Goal: Task Accomplishment & Management: Complete application form

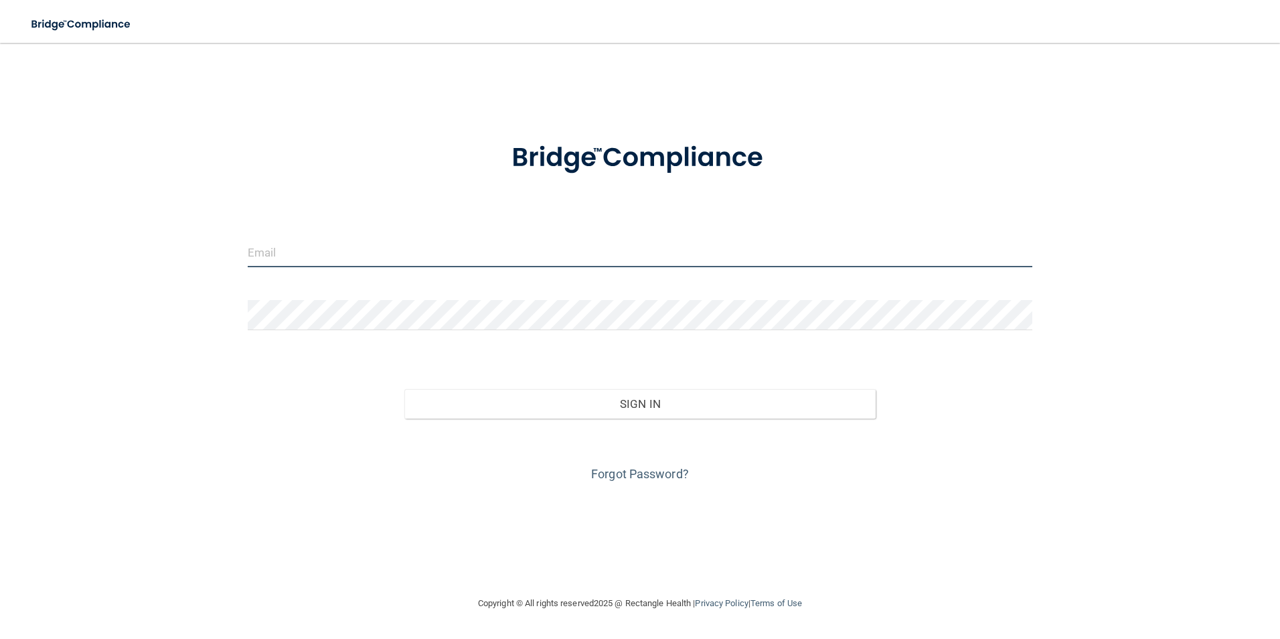
click at [446, 258] on input "email" at bounding box center [640, 252] width 785 height 30
type input "[EMAIL_ADDRESS][DOMAIN_NAME]"
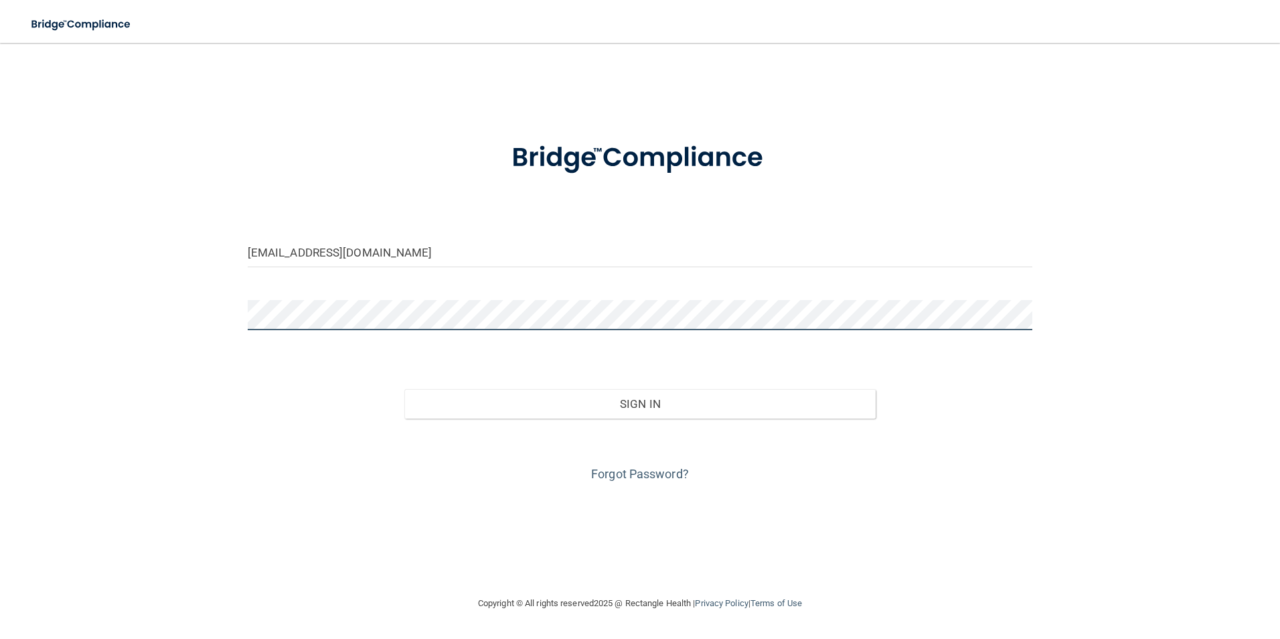
click at [404, 389] on button "Sign In" at bounding box center [639, 403] width 471 height 29
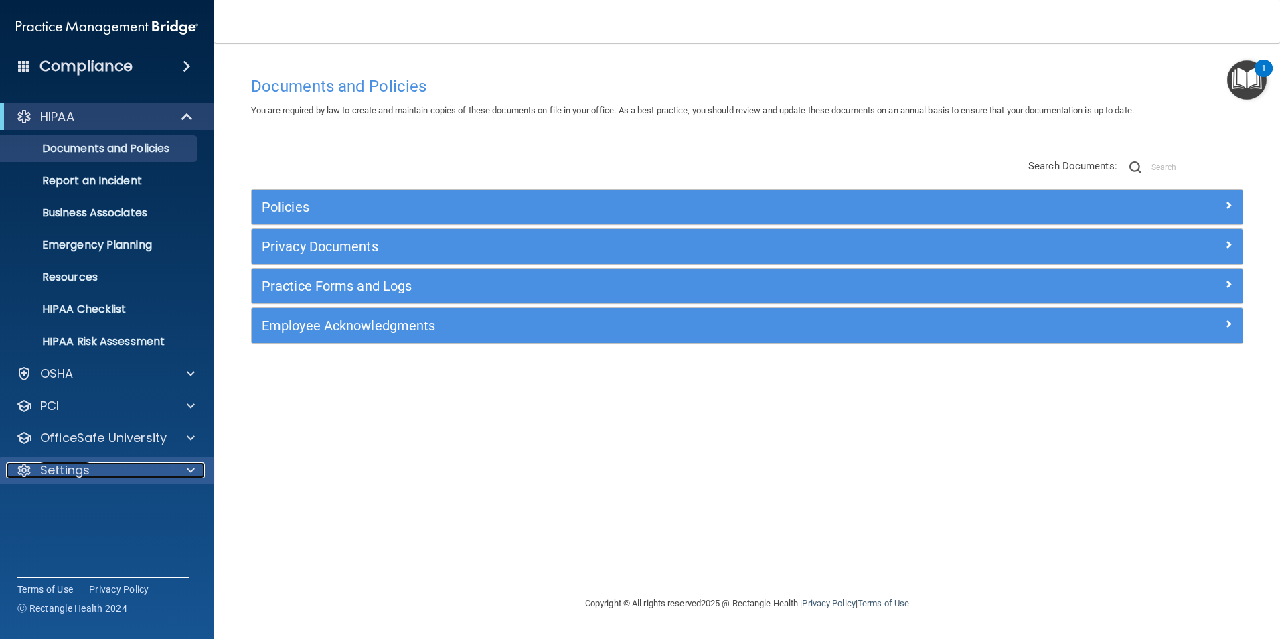
click at [132, 471] on div "Settings" at bounding box center [89, 470] width 166 height 16
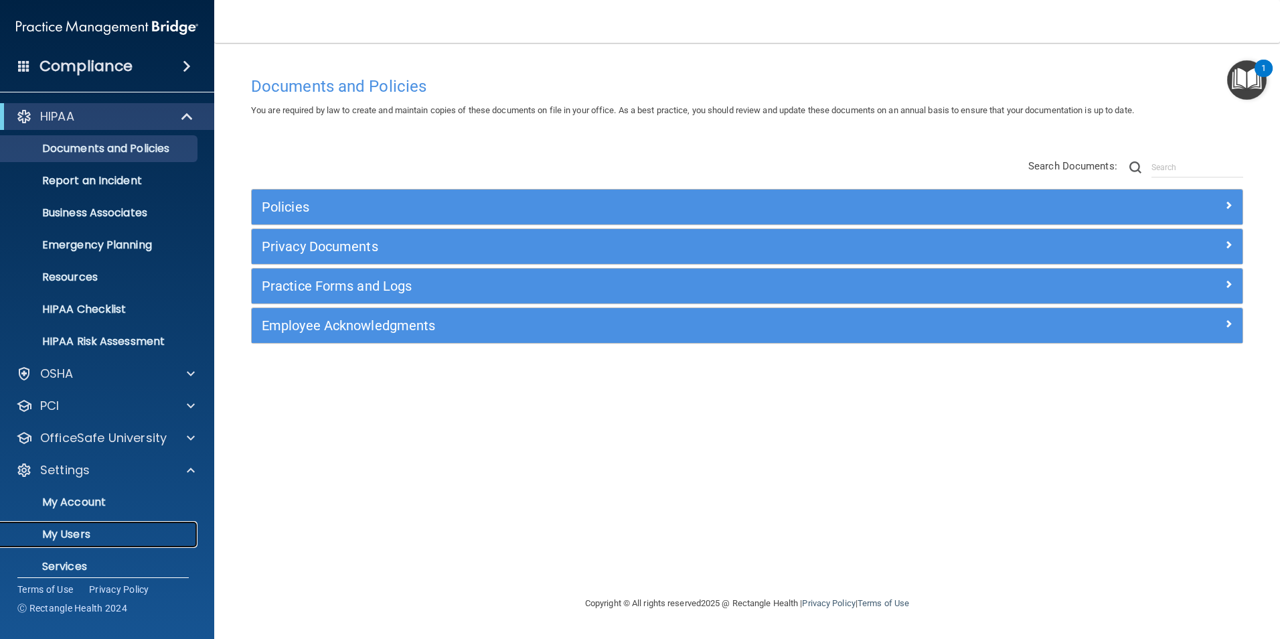
click at [82, 530] on p "My Users" at bounding box center [100, 534] width 183 height 13
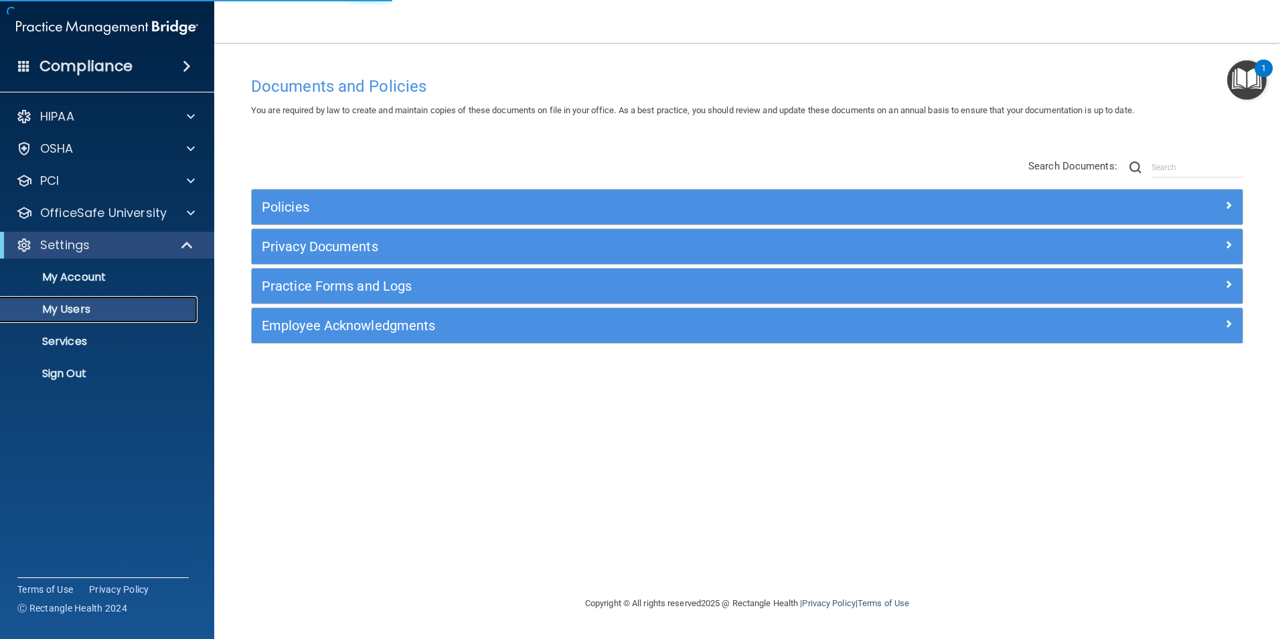
select select "20"
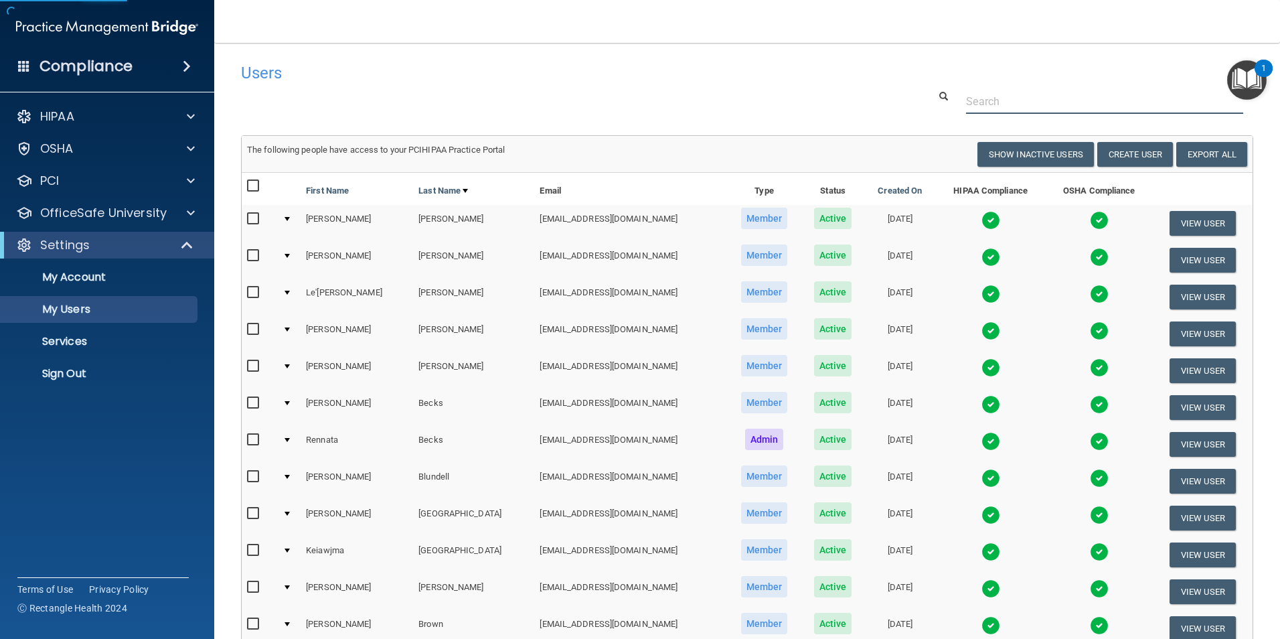
click at [966, 100] on input "text" at bounding box center [1104, 101] width 277 height 25
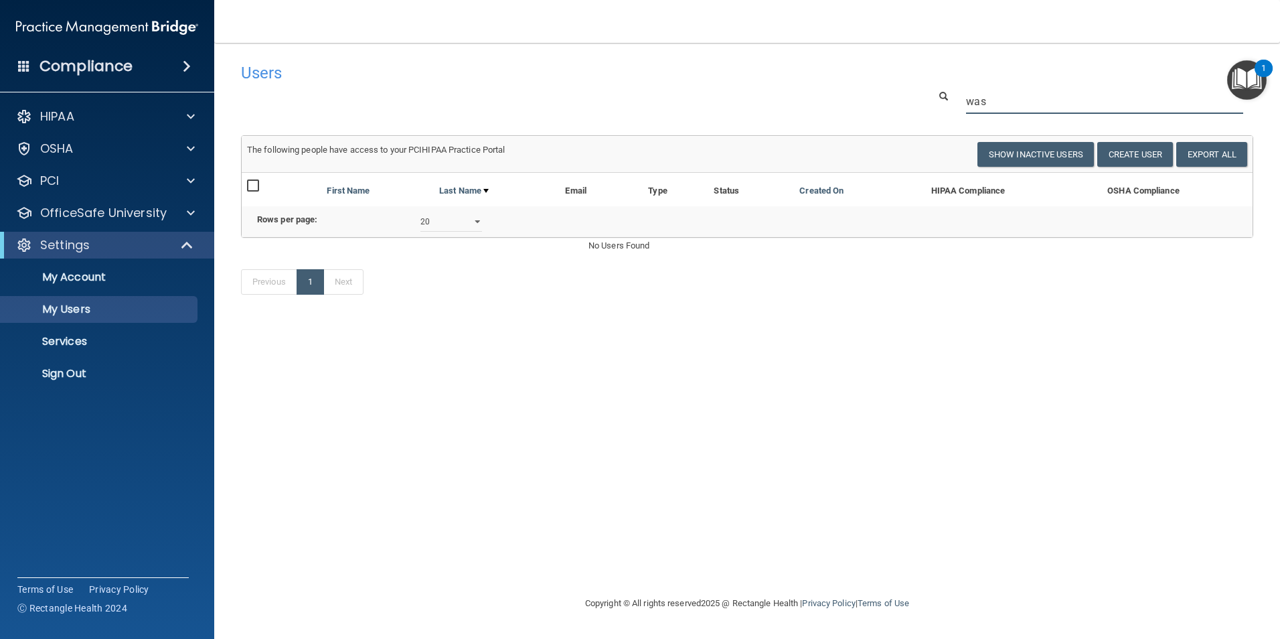
type input "was"
click at [1134, 162] on button "Create User" at bounding box center [1135, 154] width 76 height 25
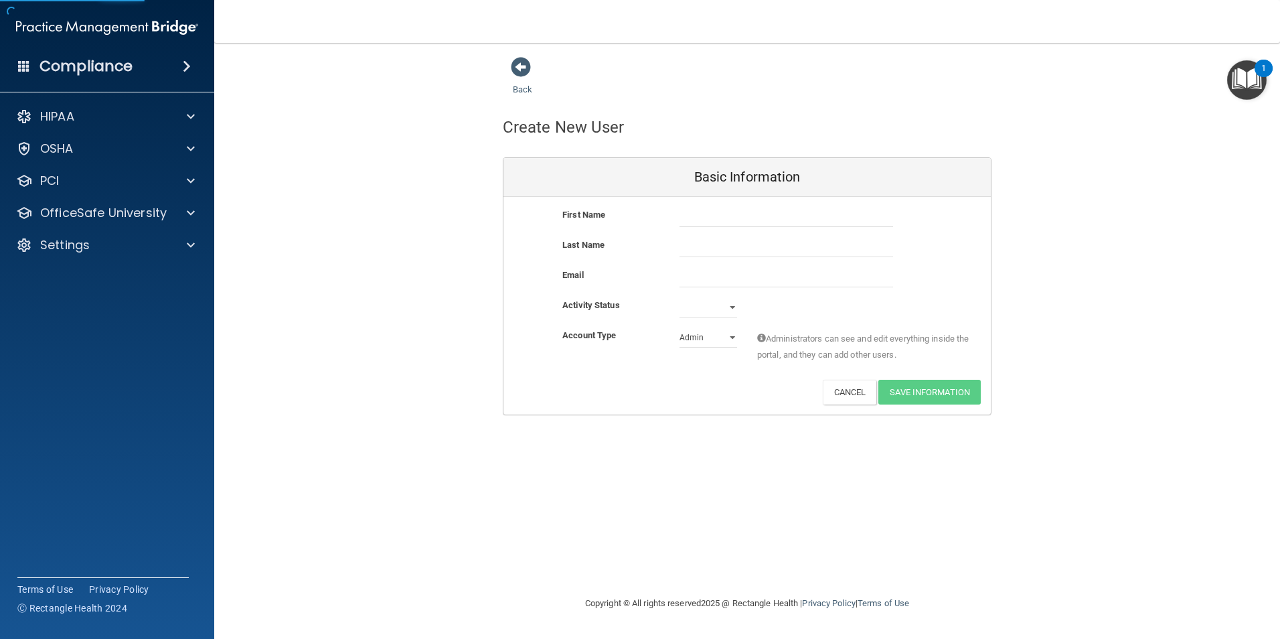
click at [797, 201] on div "First Name Last Name Email Activity Status Active Inactive Account Type Practic…" at bounding box center [746, 306] width 487 height 218
click at [796, 233] on div "First Name" at bounding box center [746, 222] width 487 height 30
click at [797, 225] on input "text" at bounding box center [786, 217] width 214 height 20
type input "[PERSON_NAME]"
type input "[US_STATE]"
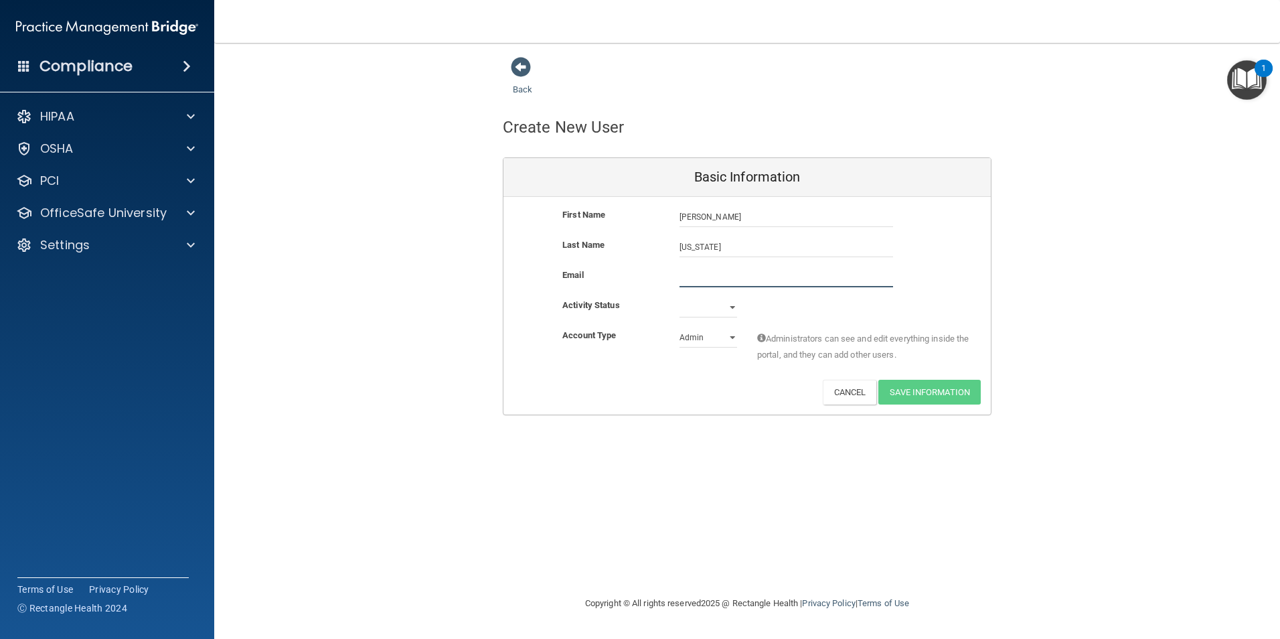
click at [710, 279] on input "email" at bounding box center [786, 277] width 214 height 20
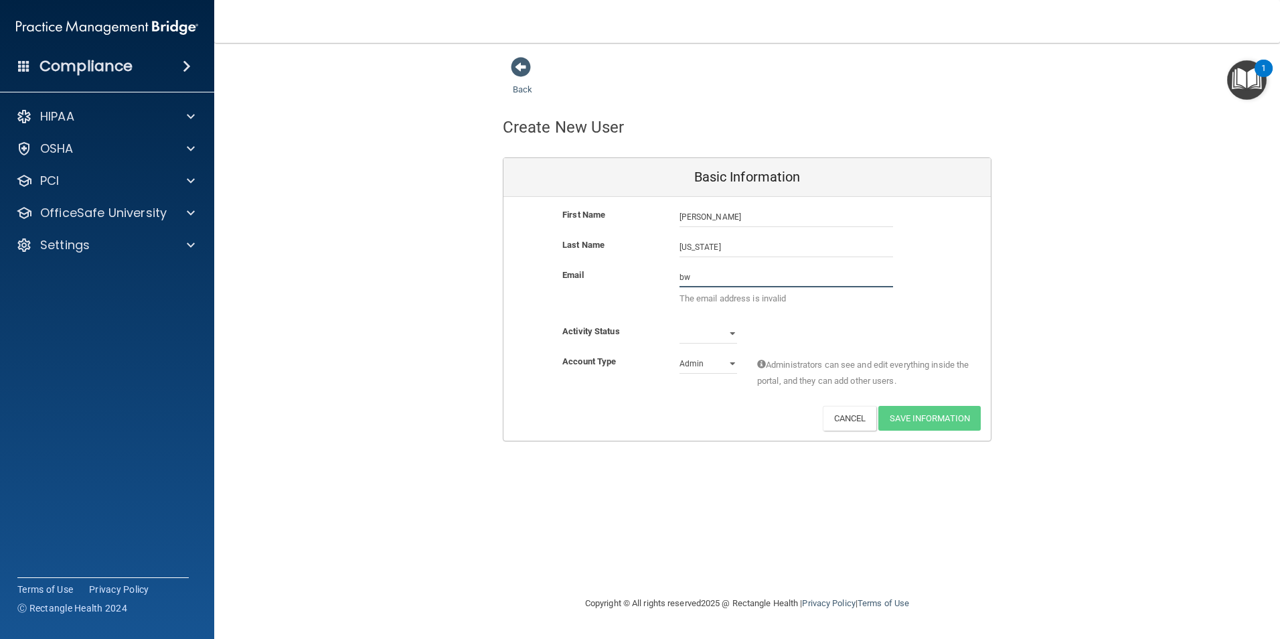
type input "b"
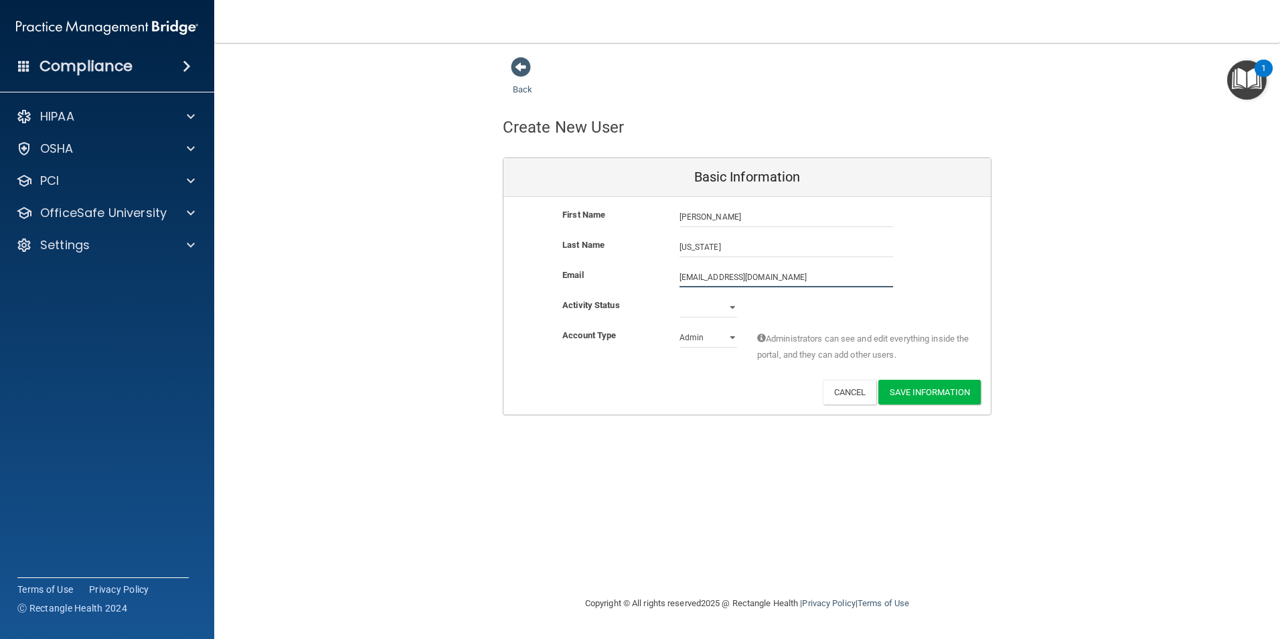
type input "[EMAIL_ADDRESS][DOMAIN_NAME]"
click at [730, 307] on select "Active Inactive" at bounding box center [708, 307] width 58 height 20
select select "active"
click at [679, 297] on select "Active Inactive" at bounding box center [708, 307] width 58 height 20
click at [718, 341] on select "Admin Member" at bounding box center [708, 337] width 58 height 20
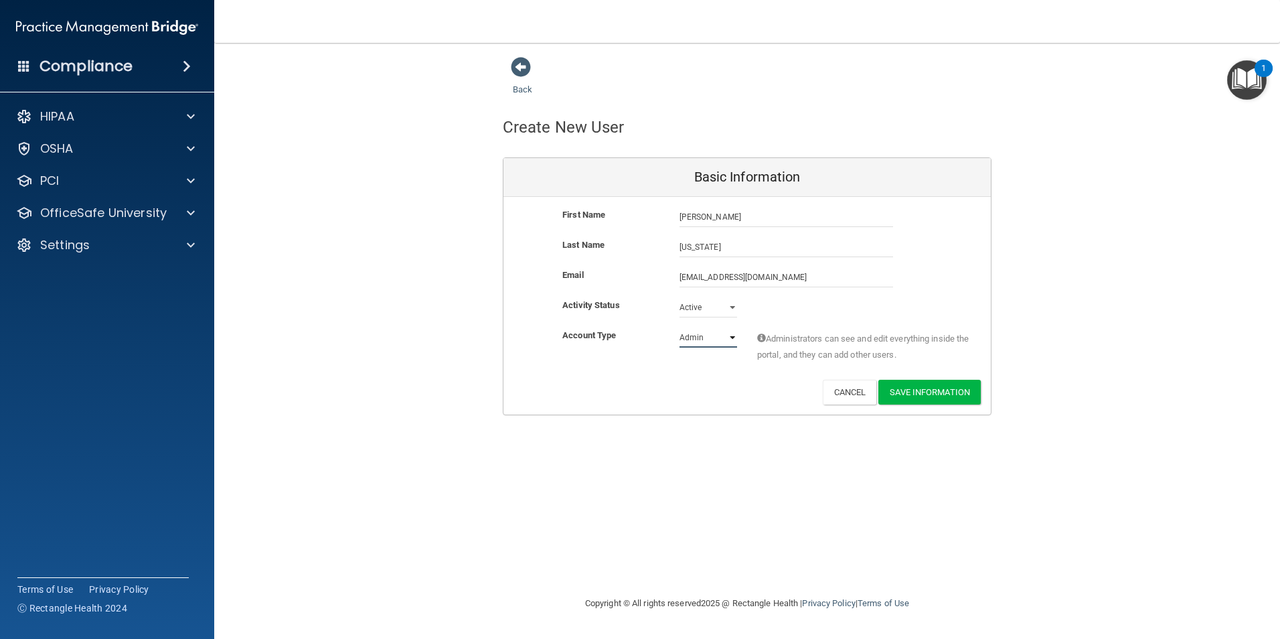
select select "practice_member"
click at [679, 327] on select "Admin Member" at bounding box center [708, 337] width 58 height 20
click at [929, 384] on button "Save Information" at bounding box center [929, 392] width 102 height 25
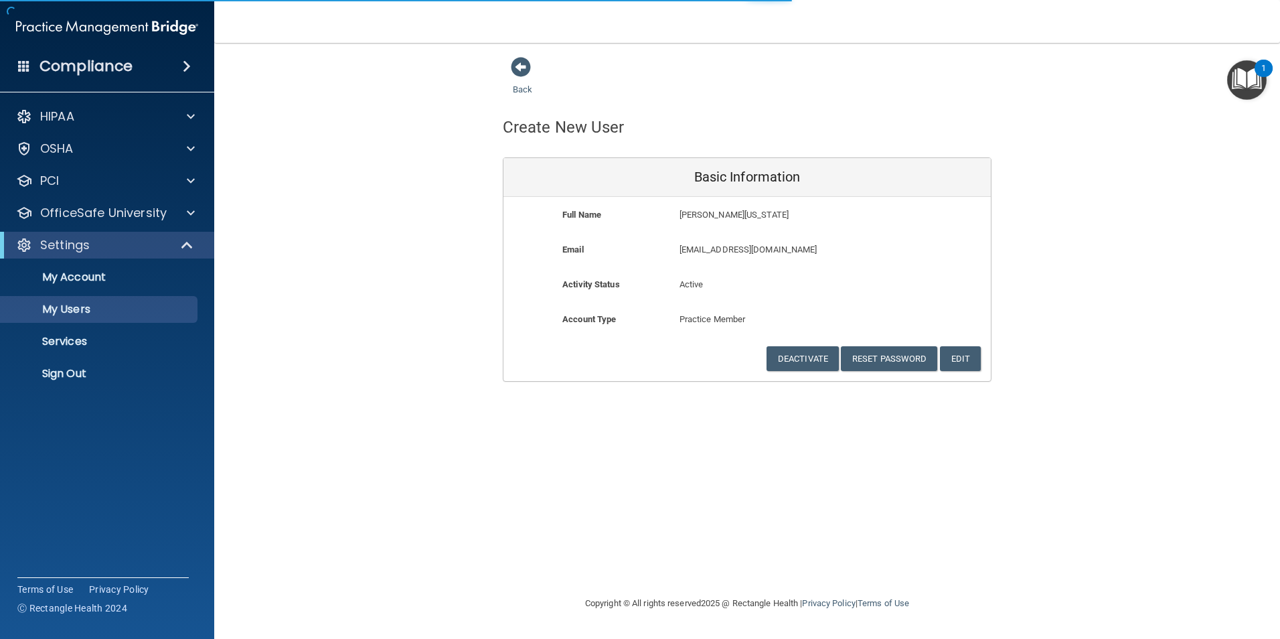
select select "20"
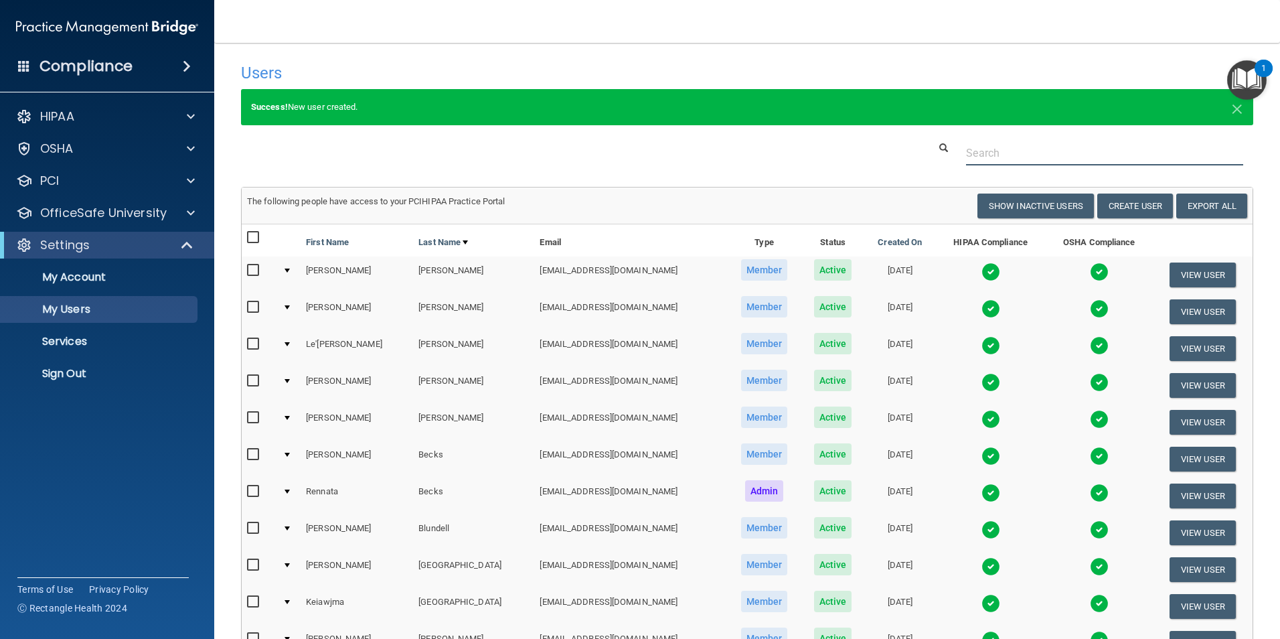
click at [1014, 159] on input "text" at bounding box center [1104, 153] width 277 height 25
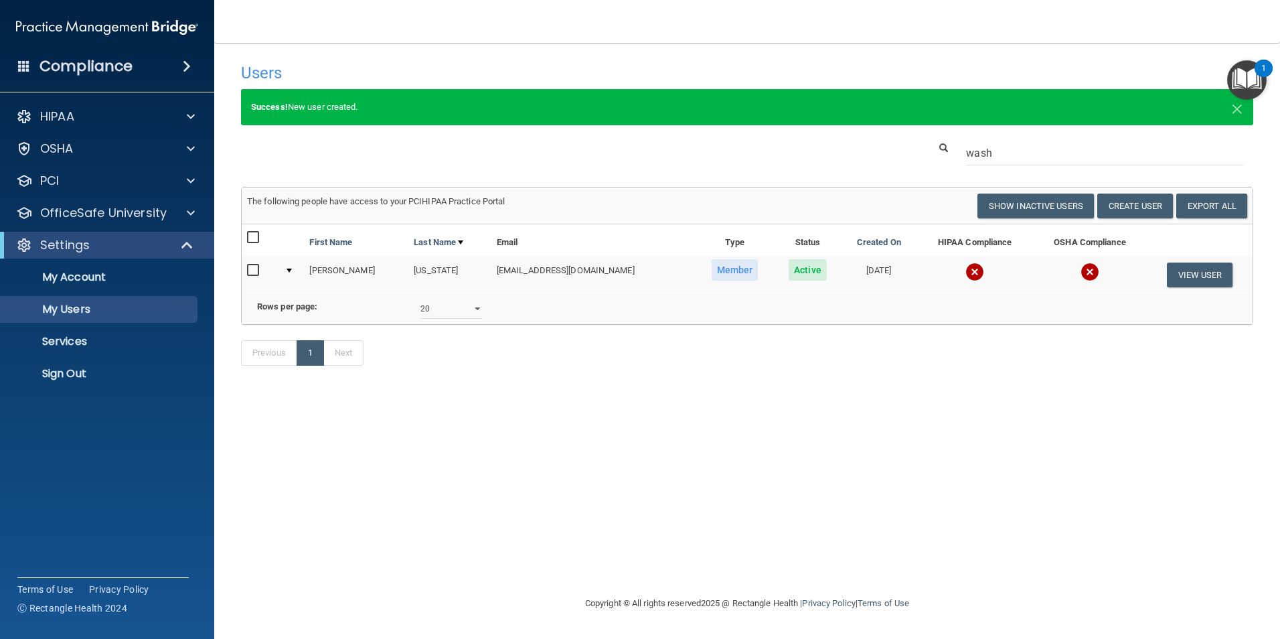
click at [966, 266] on img at bounding box center [974, 271] width 19 height 19
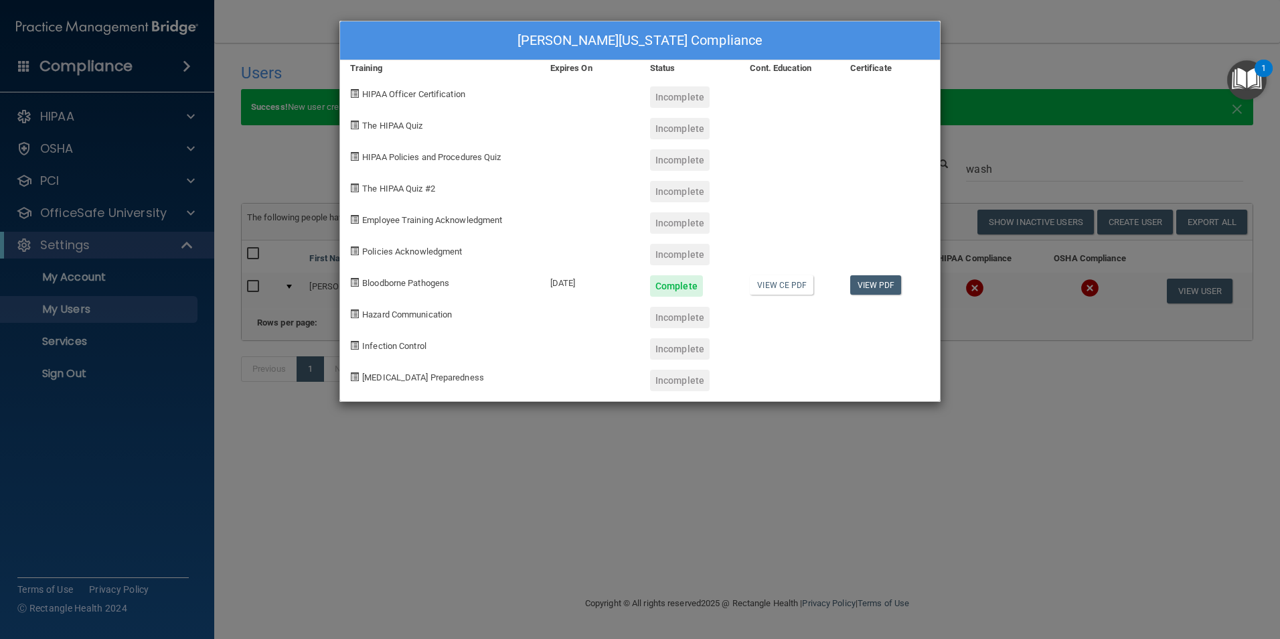
click at [1018, 485] on div "[PERSON_NAME][US_STATE] Compliance Training Expires On Status Cont. Education C…" at bounding box center [640, 319] width 1280 height 639
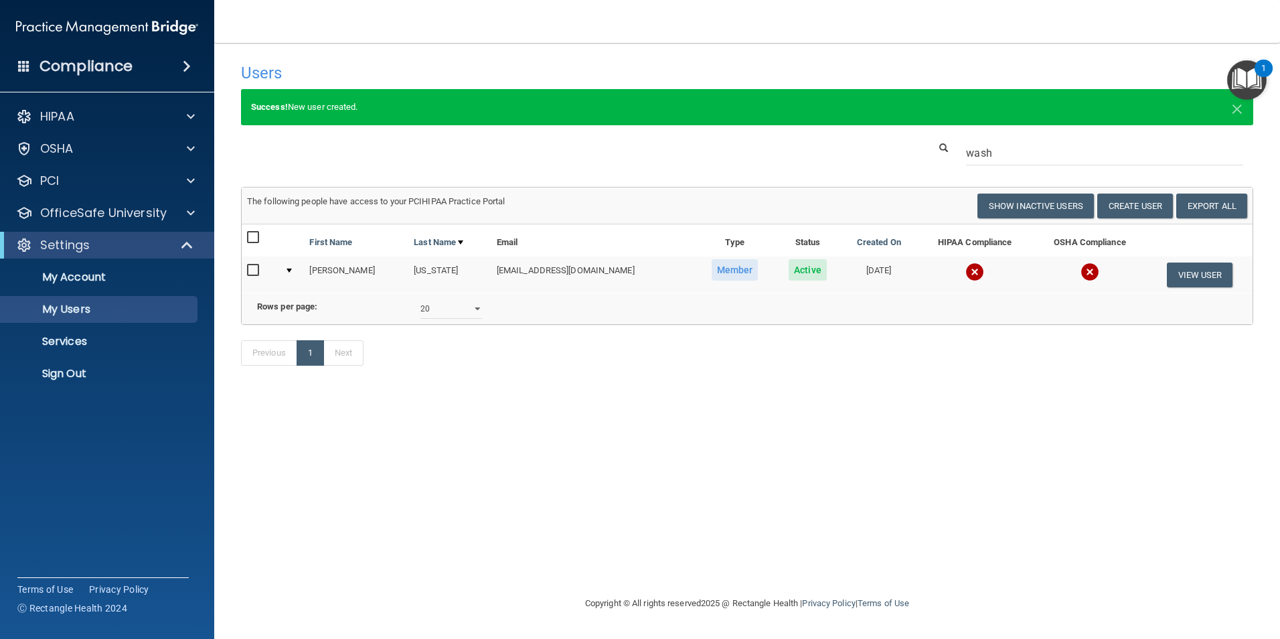
click at [968, 275] on img at bounding box center [974, 271] width 19 height 19
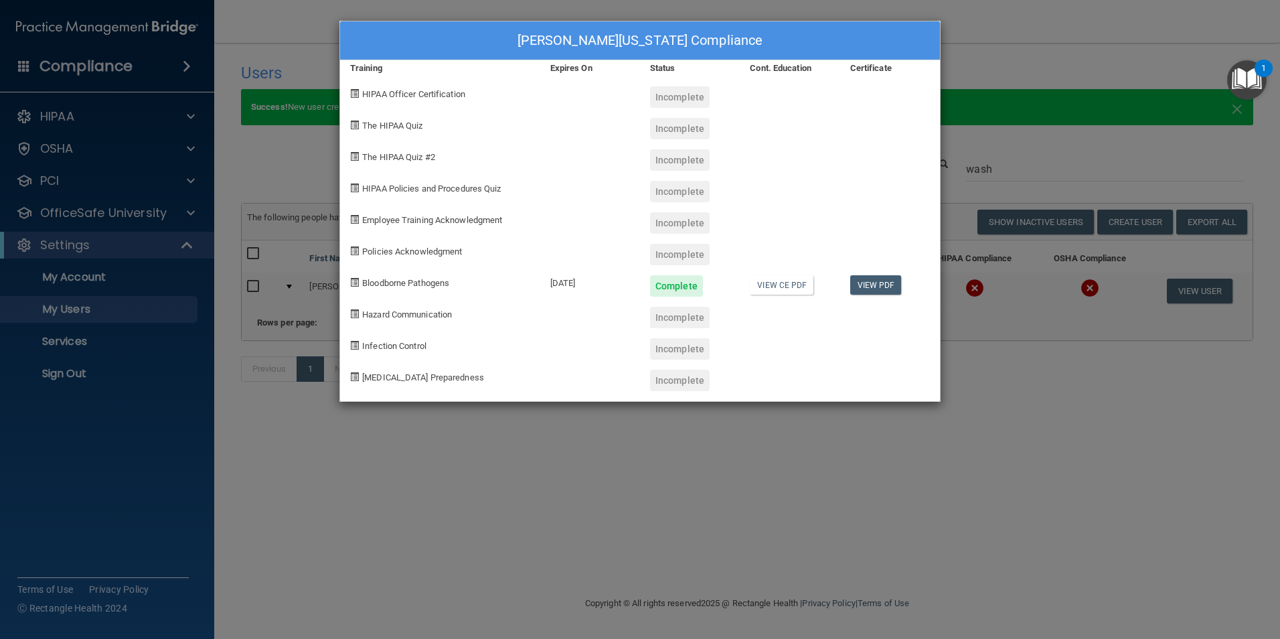
click at [1032, 495] on div "[PERSON_NAME][US_STATE] Compliance Training Expires On Status Cont. Education C…" at bounding box center [640, 319] width 1280 height 639
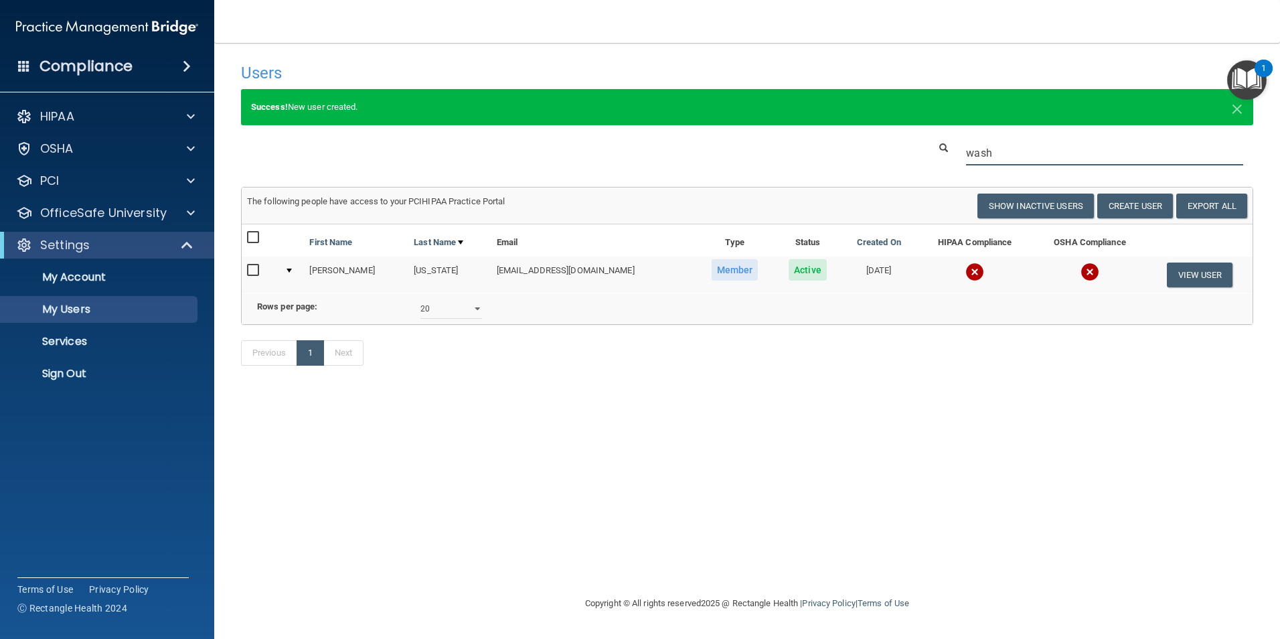
drag, startPoint x: 1000, startPoint y: 155, endPoint x: 900, endPoint y: 141, distance: 100.7
click at [900, 141] on div "wash" at bounding box center [747, 153] width 1032 height 25
type input "[PERSON_NAME]"
click at [971, 268] on img at bounding box center [980, 271] width 19 height 19
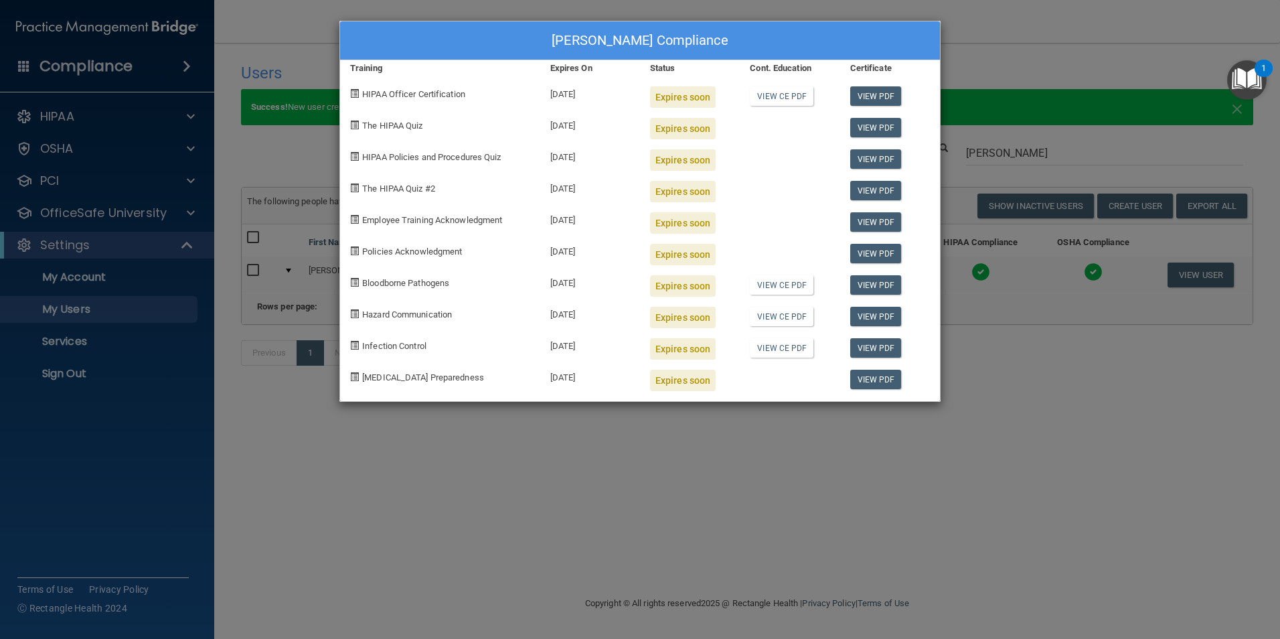
click at [994, 401] on div "[PERSON_NAME] Compliance Training Expires On Status Cont. Education Certificate…" at bounding box center [640, 319] width 1280 height 639
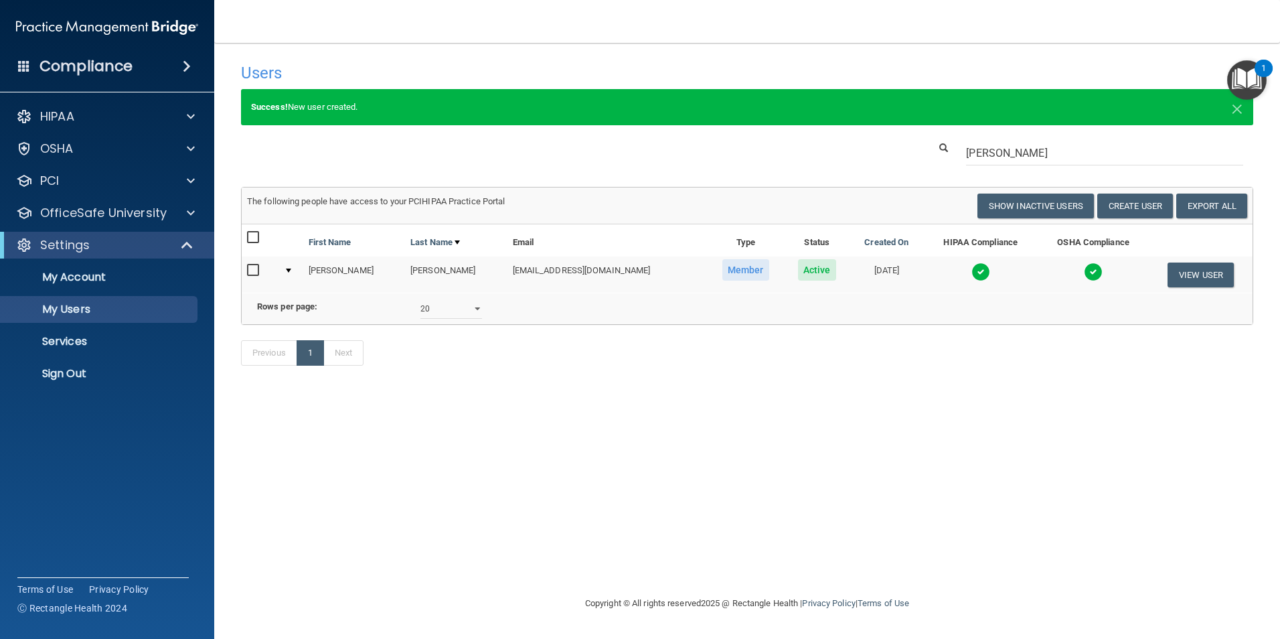
click at [971, 272] on img at bounding box center [980, 271] width 19 height 19
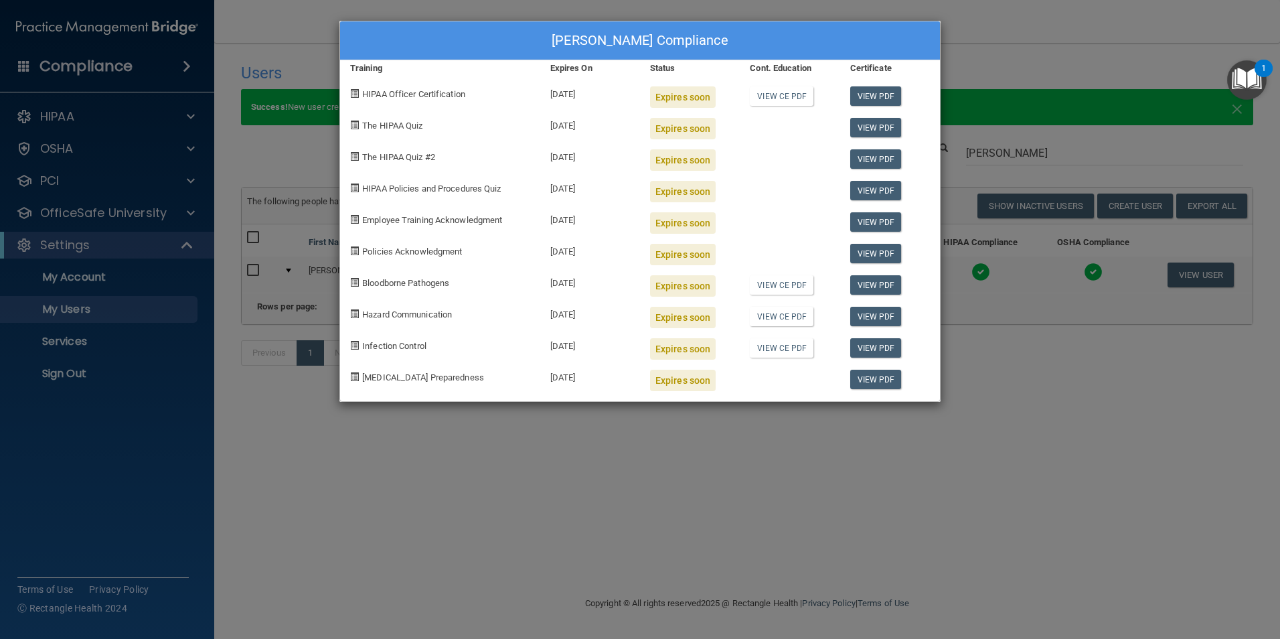
click at [974, 356] on div "[PERSON_NAME] Compliance Training Expires On Status Cont. Education Certificate…" at bounding box center [640, 319] width 1280 height 639
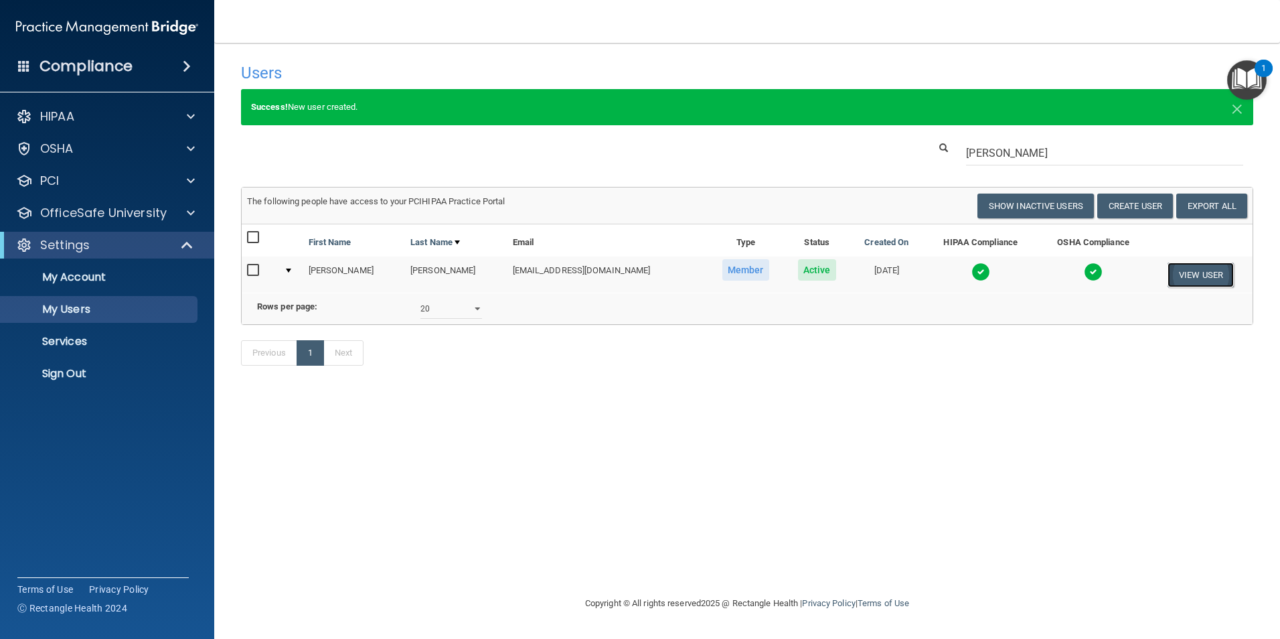
click at [1188, 276] on button "View User" at bounding box center [1201, 274] width 66 height 25
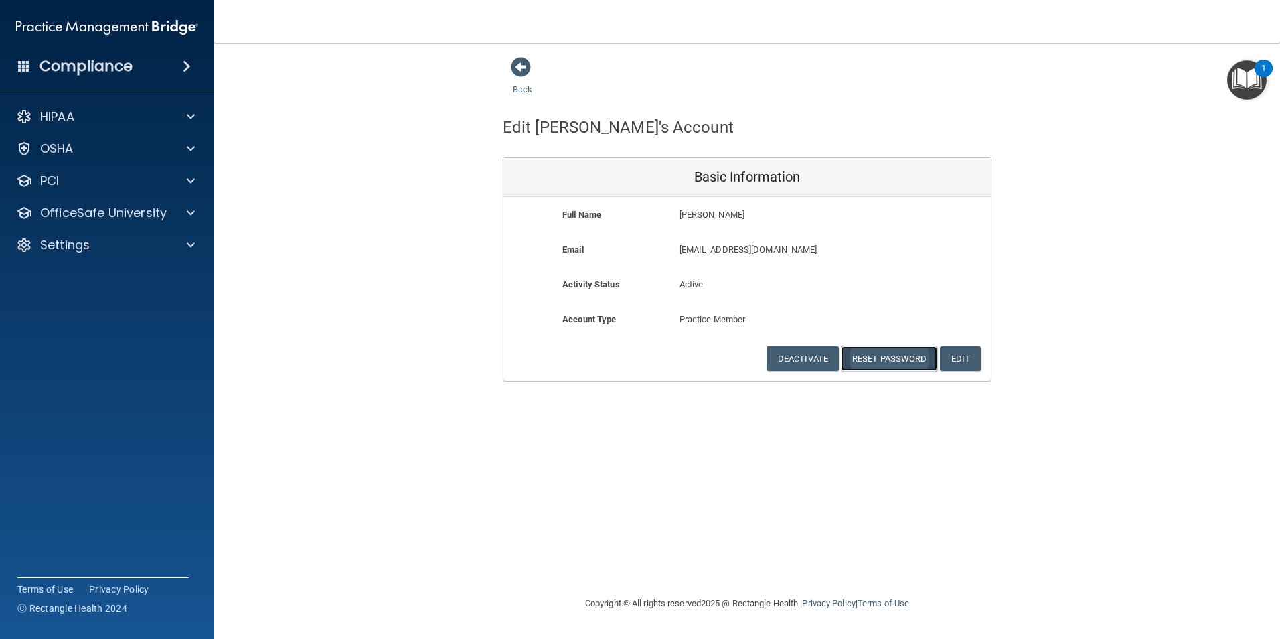
click at [893, 354] on button "Reset Password" at bounding box center [889, 358] width 96 height 25
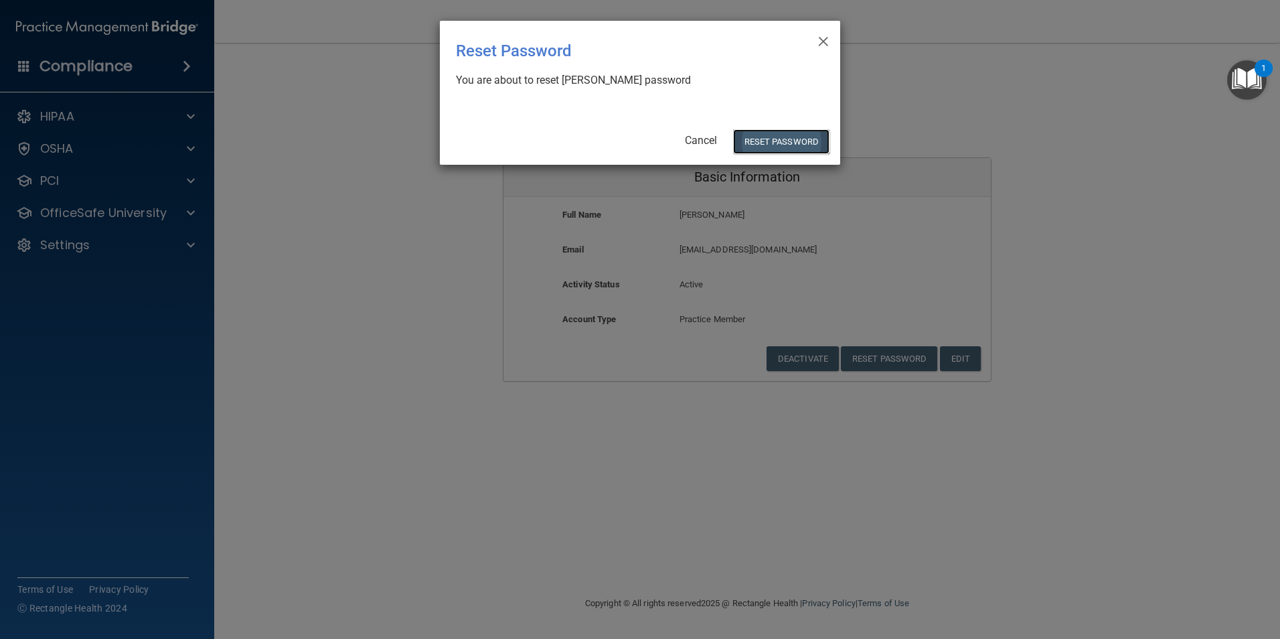
click at [799, 143] on button "Reset Password" at bounding box center [781, 141] width 96 height 25
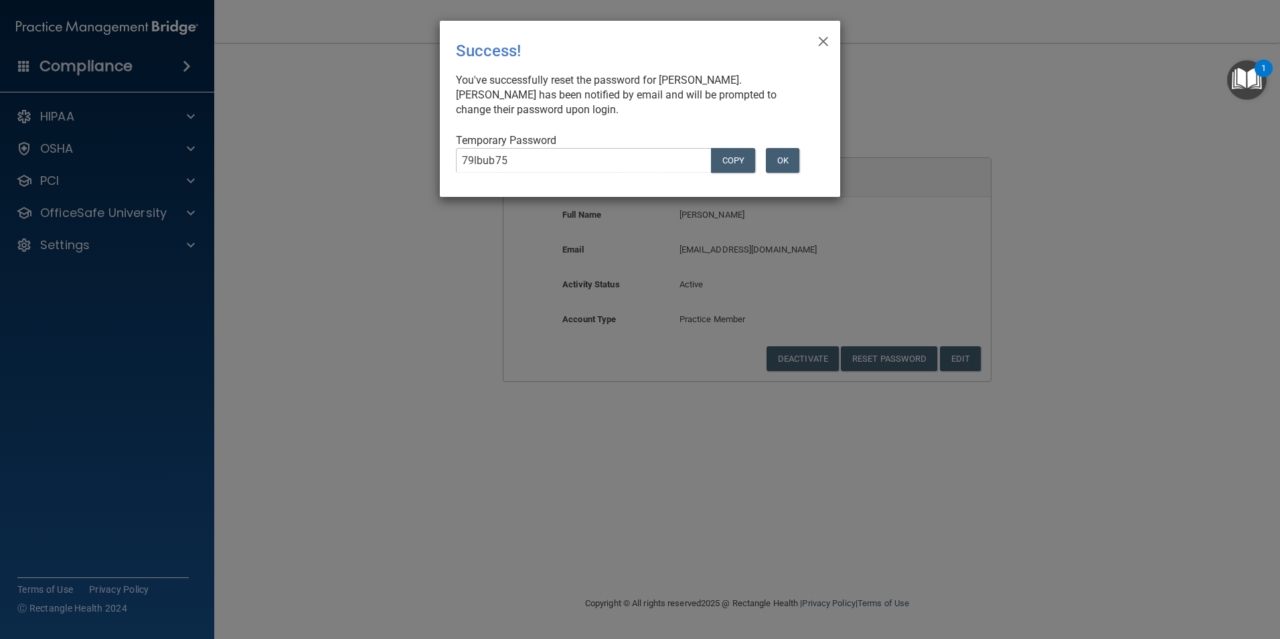
click at [1279, 0] on html "Compliance HIPAA Documents and Policies Report an Incident Business Associates …" at bounding box center [640, 319] width 1280 height 639
click at [793, 154] on button "OK" at bounding box center [782, 160] width 33 height 25
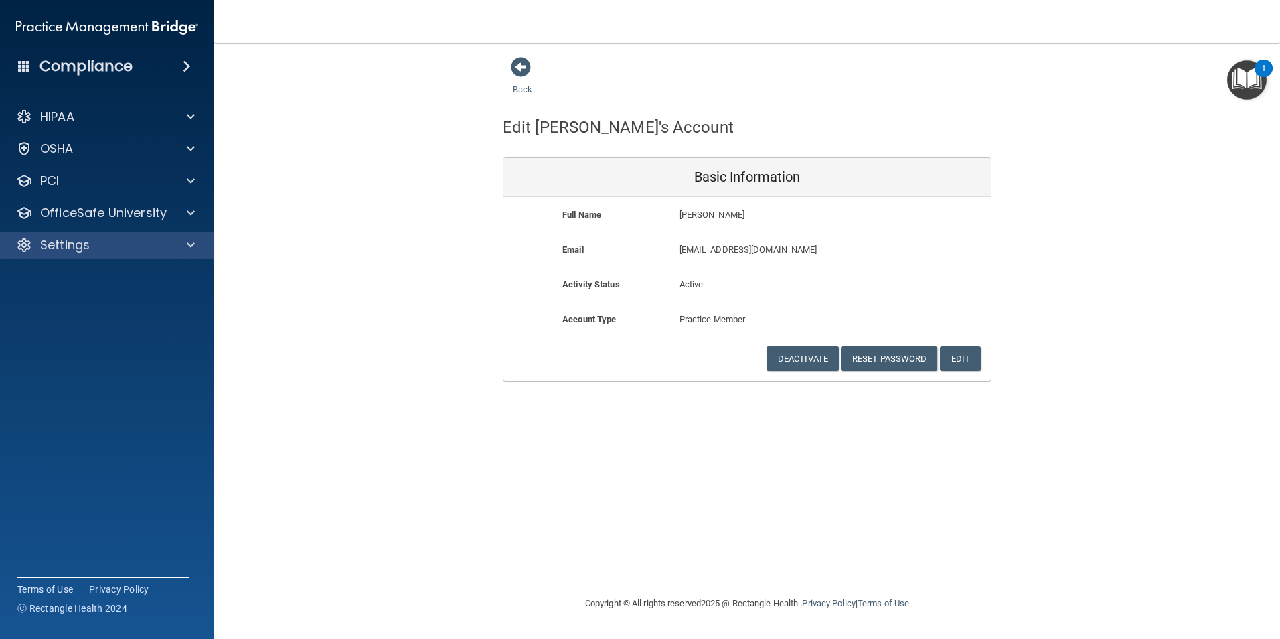
click at [110, 256] on div "Settings" at bounding box center [107, 245] width 215 height 27
click at [100, 255] on div "Settings" at bounding box center [107, 245] width 215 height 27
click at [195, 241] on div at bounding box center [188, 245] width 33 height 16
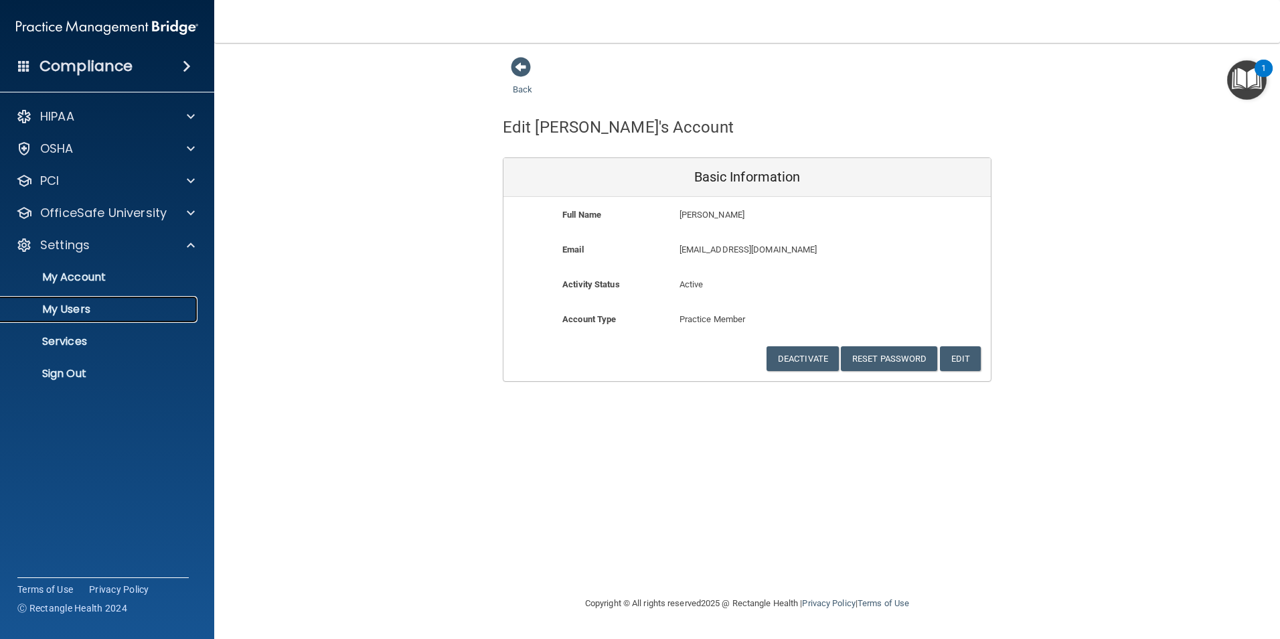
click at [86, 309] on p "My Users" at bounding box center [100, 309] width 183 height 13
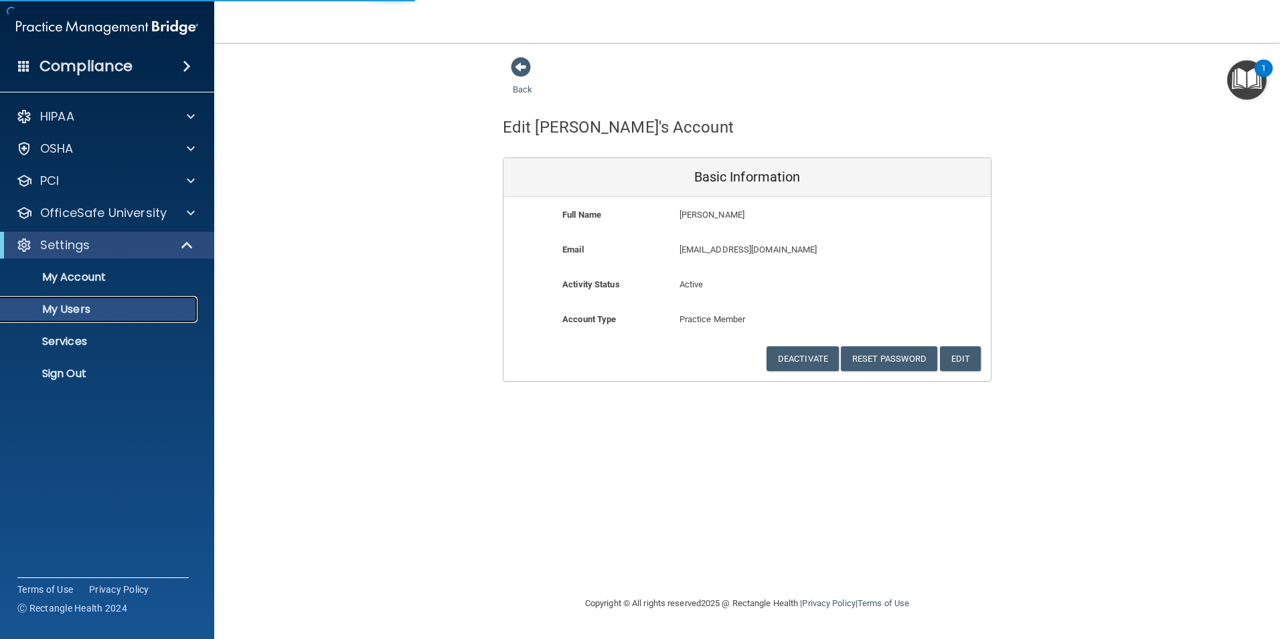
select select "20"
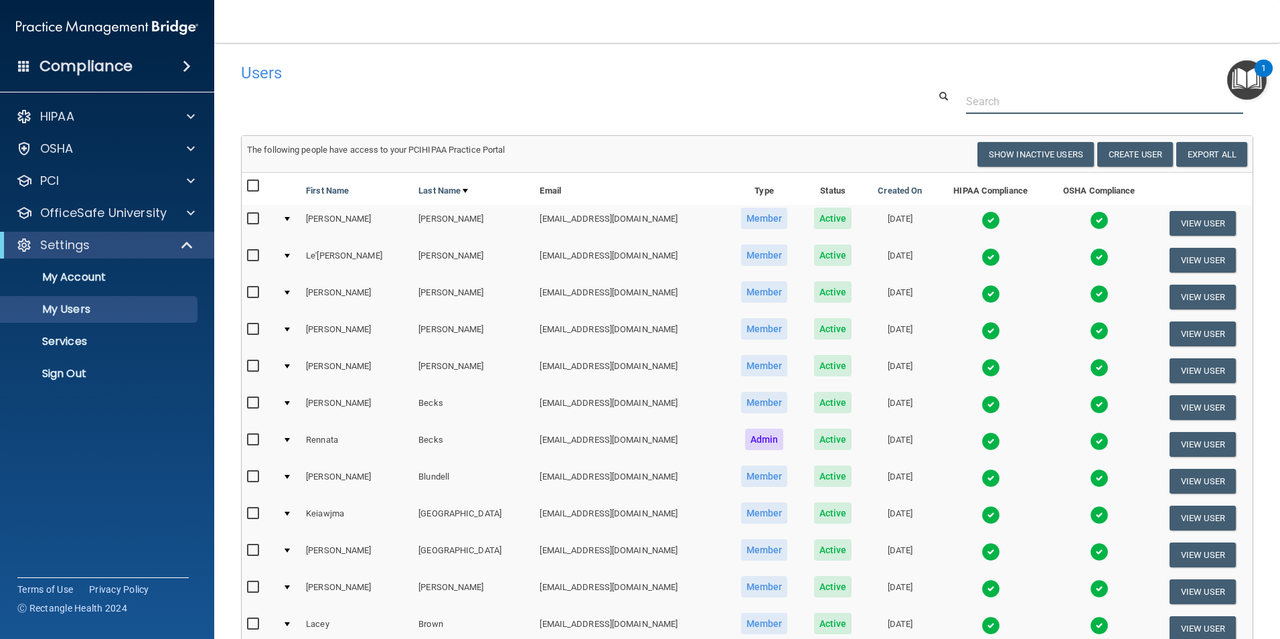
click at [1058, 103] on input "text" at bounding box center [1104, 101] width 277 height 25
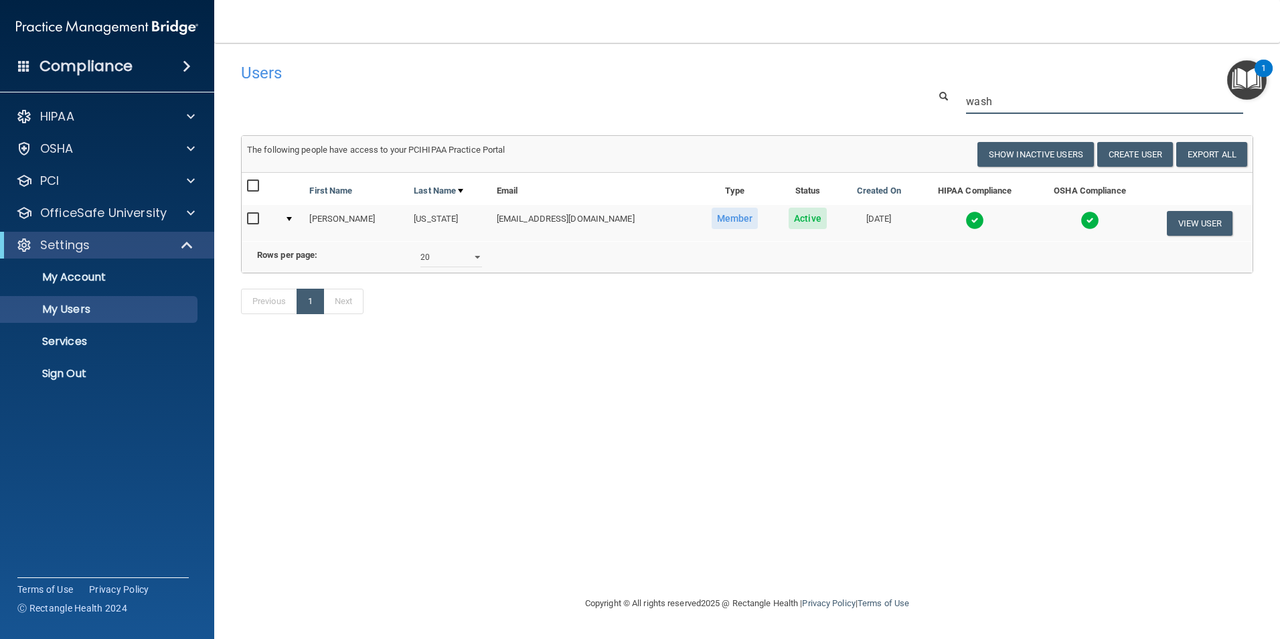
type input "wash"
click at [966, 221] on img at bounding box center [974, 220] width 19 height 19
